Goal: Communication & Community: Share content

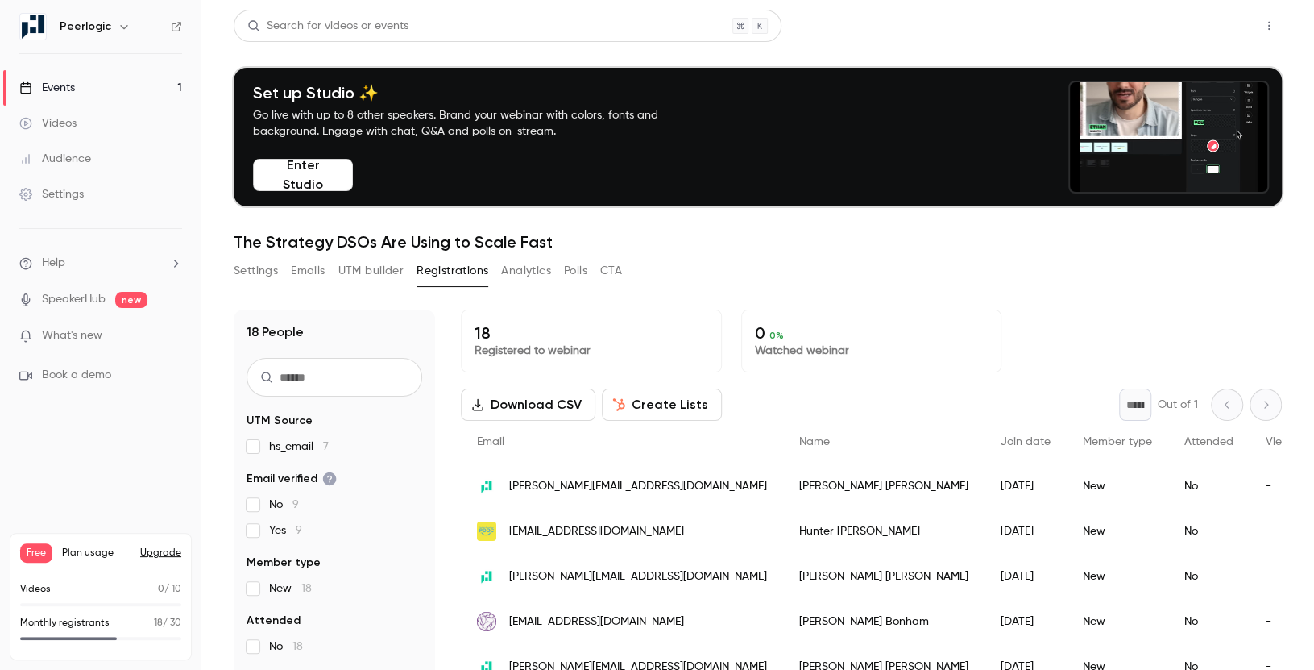
click at [1222, 20] on button "Share" at bounding box center [1212, 26] width 64 height 32
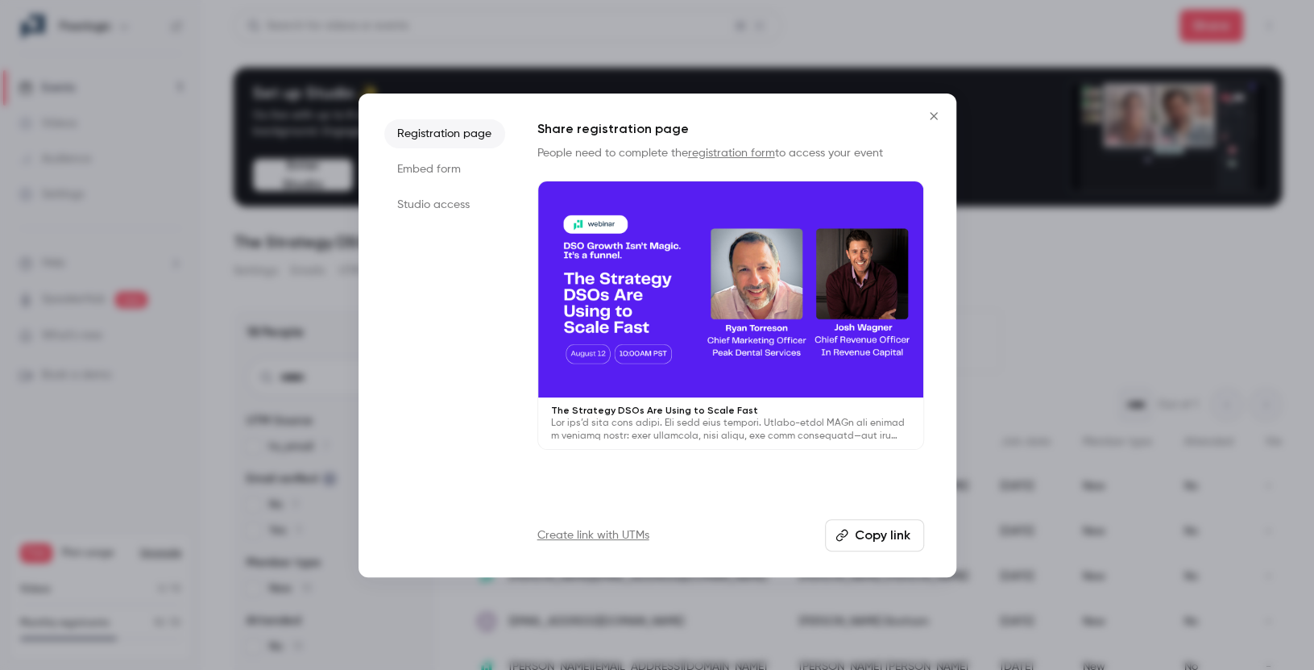
click at [852, 524] on button "Copy link" at bounding box center [874, 535] width 99 height 32
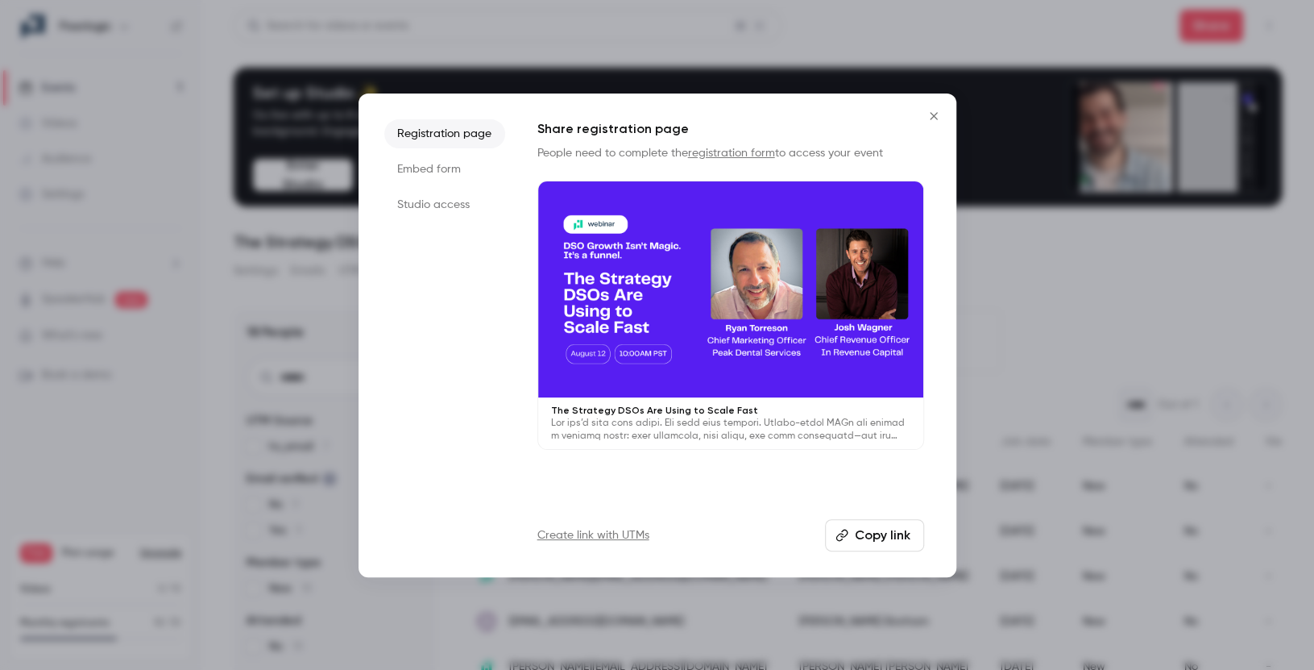
click at [929, 113] on icon "Close" at bounding box center [933, 116] width 19 height 13
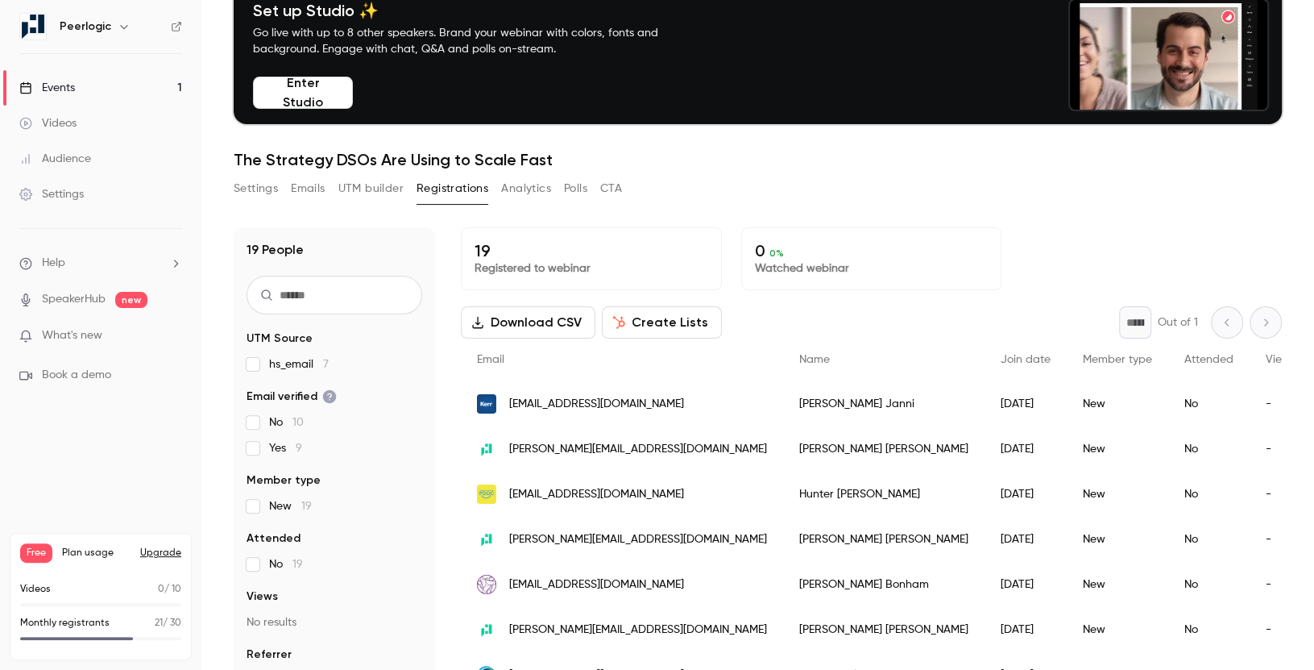
scroll to position [85, 0]
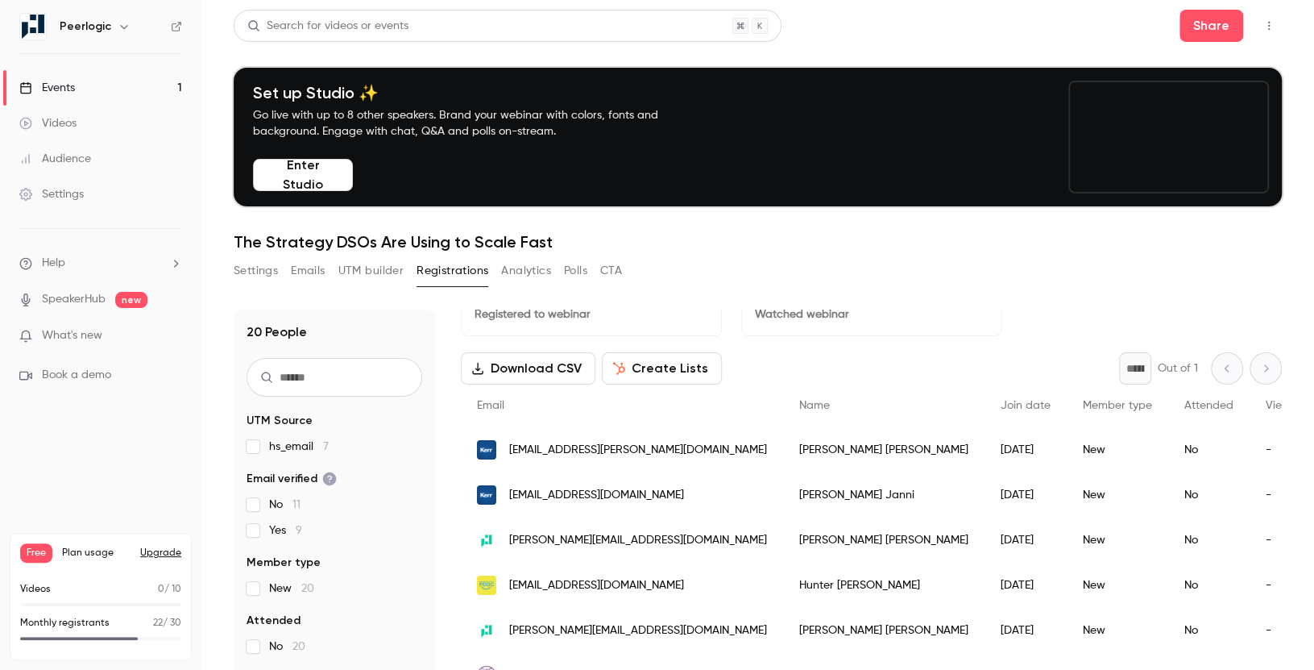
scroll to position [29, 0]
